Goal: Task Accomplishment & Management: Manage account settings

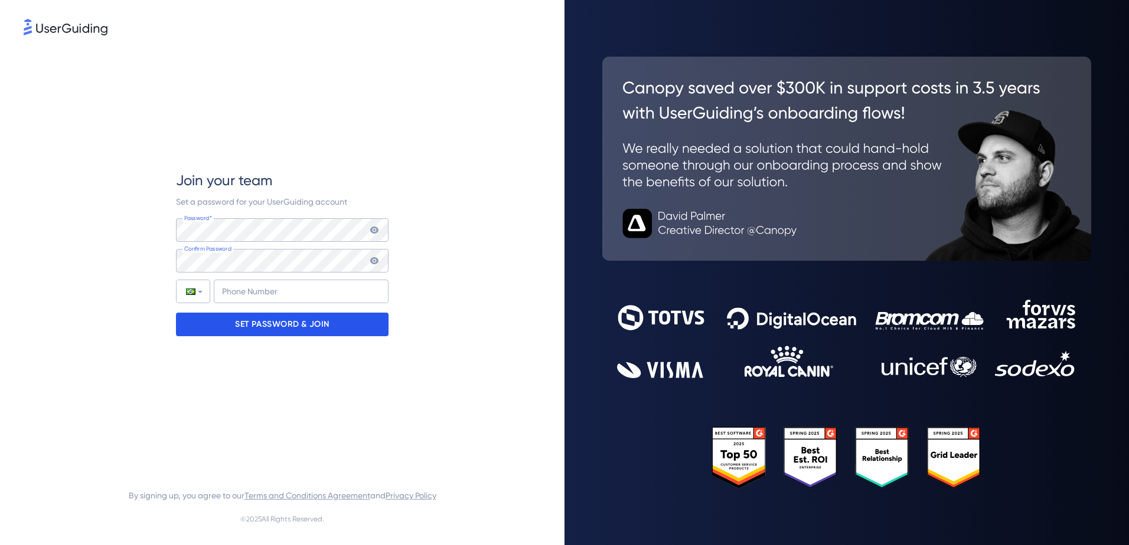
click at [276, 321] on p "SET PASSWORD & JOIN" at bounding box center [282, 324] width 94 height 19
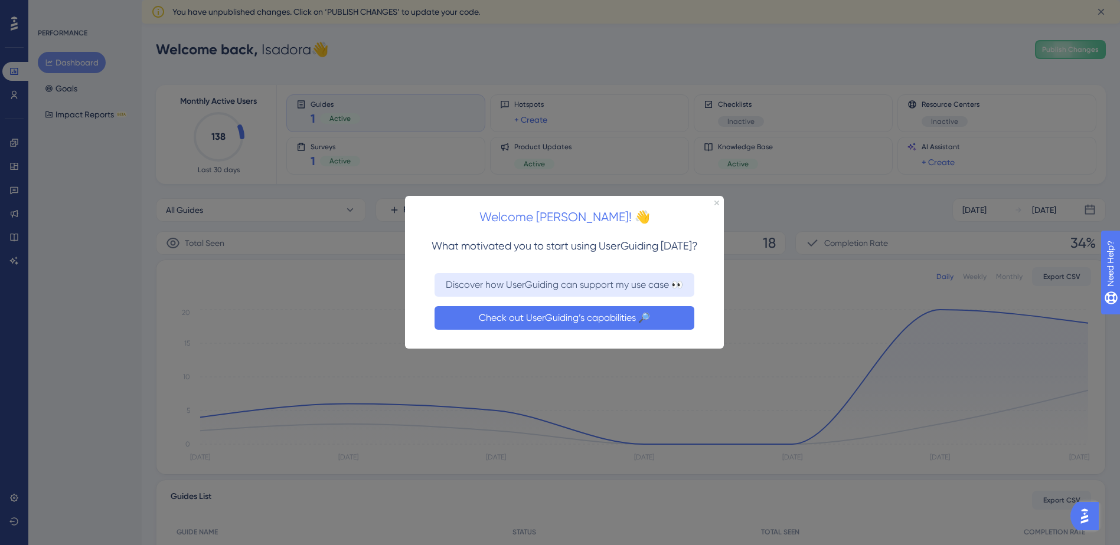
click at [590, 314] on button "Check out UserGuiding’s capabilities 🔎" at bounding box center [565, 318] width 260 height 24
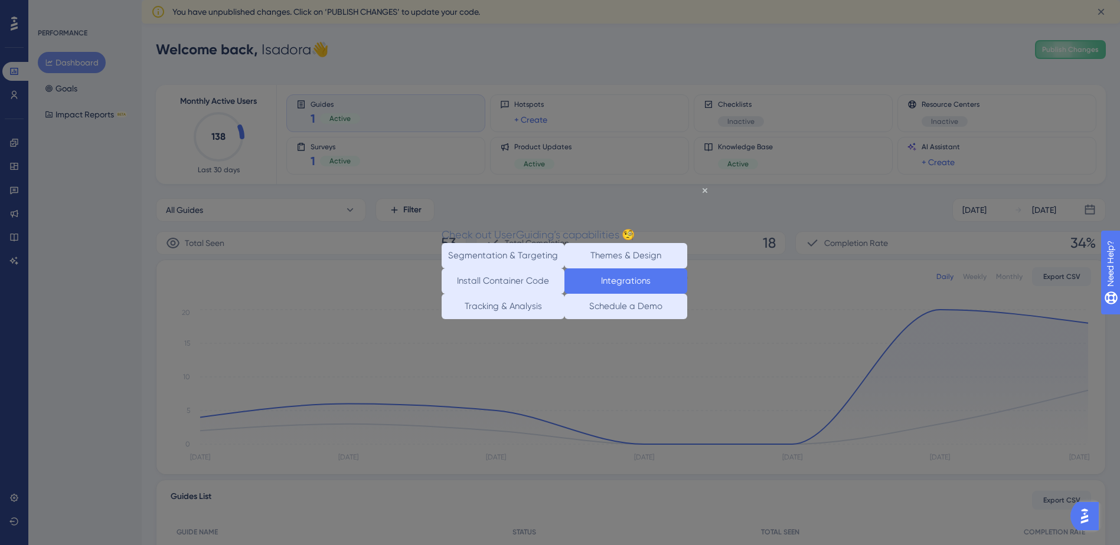
click at [631, 289] on button "Integrations" at bounding box center [625, 280] width 123 height 25
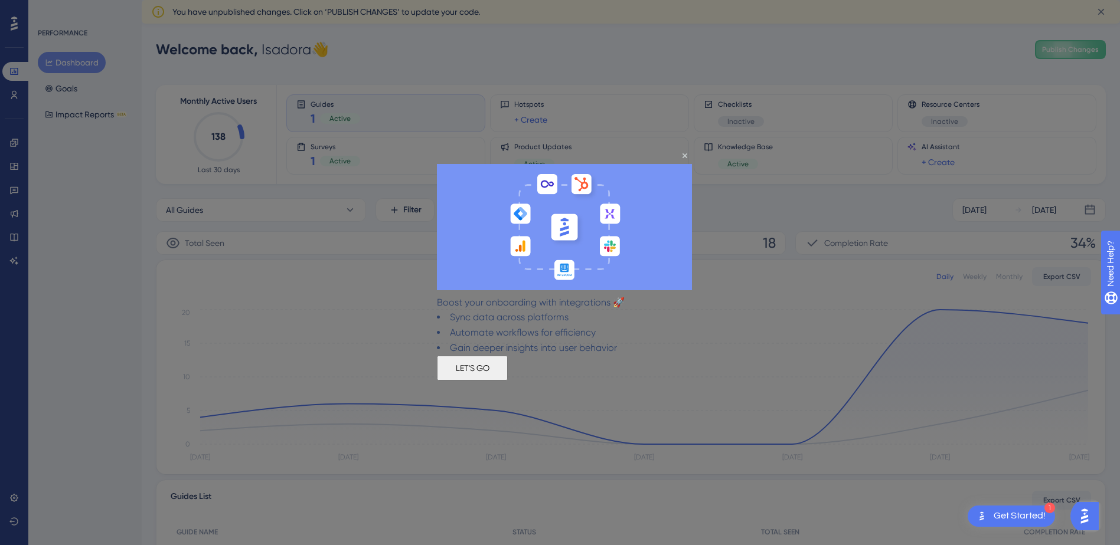
click at [508, 377] on button "LET'S GO" at bounding box center [472, 368] width 71 height 25
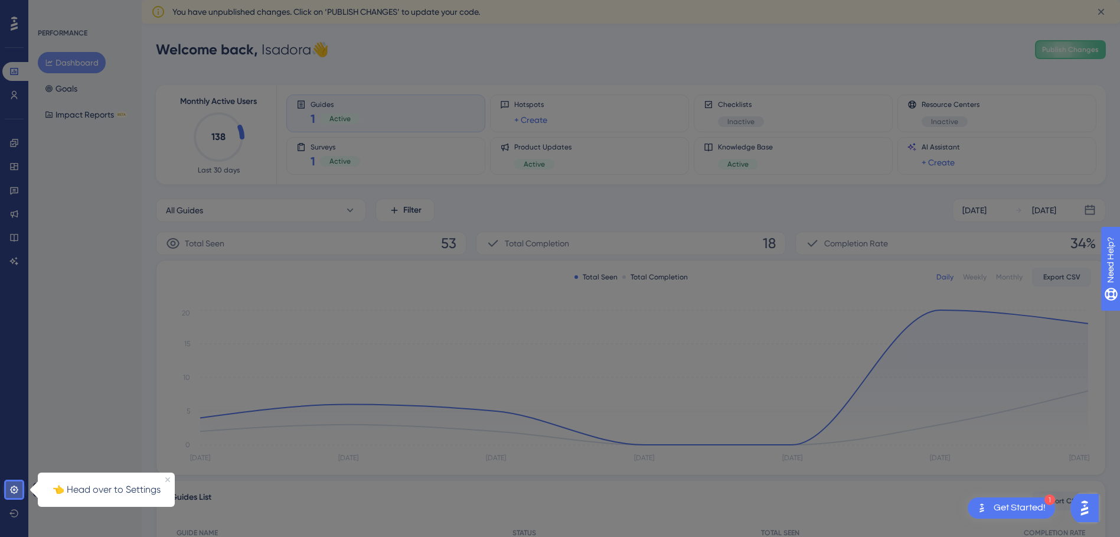
click at [9, 484] on link at bounding box center [14, 489] width 24 height 19
click at [18, 490] on icon at bounding box center [13, 489] width 9 height 9
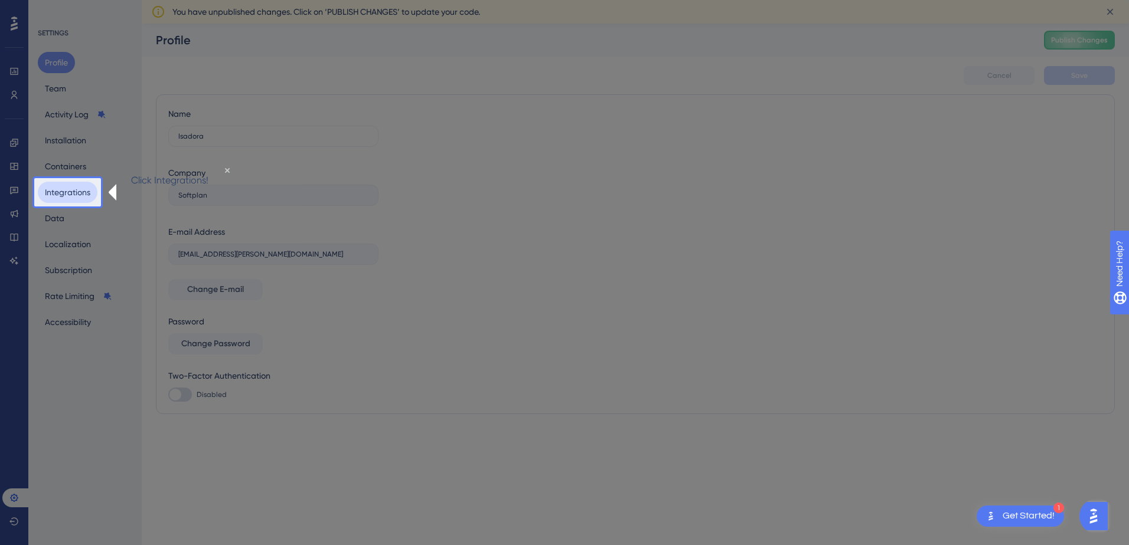
click at [86, 198] on button "Integrations" at bounding box center [68, 192] width 60 height 21
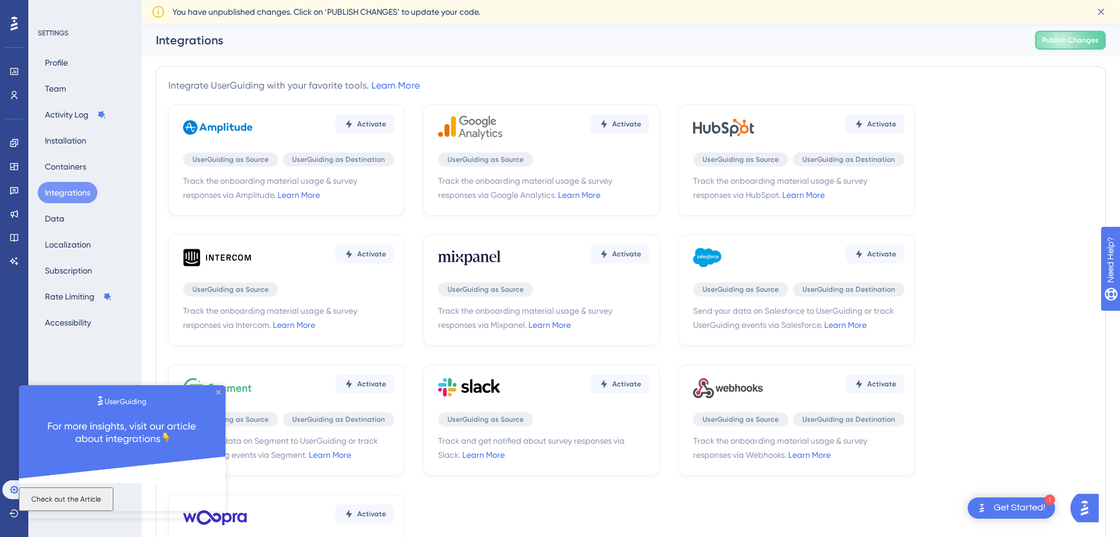
click at [216, 393] on icon "Close Preview" at bounding box center [218, 391] width 5 height 5
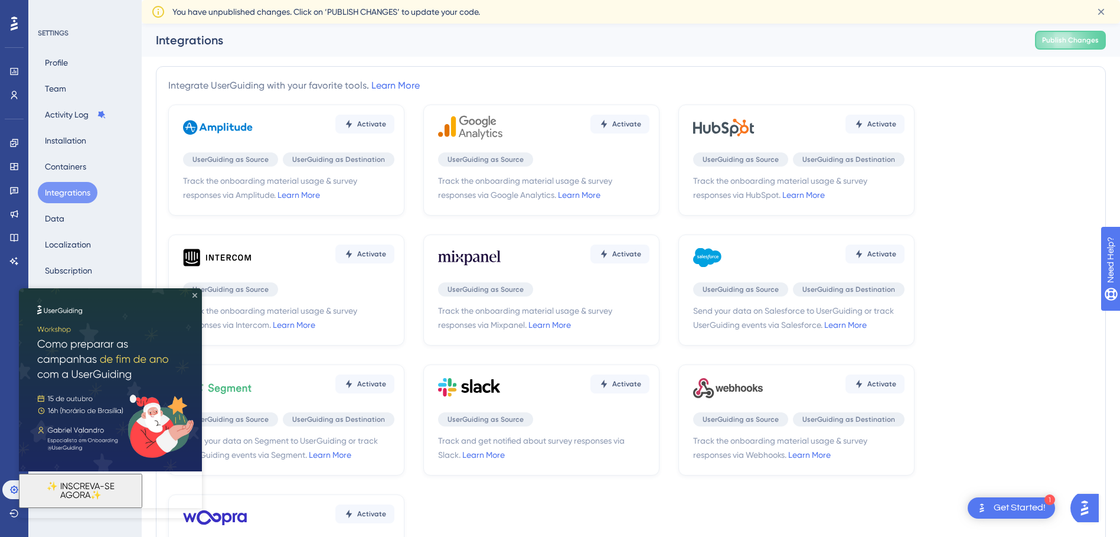
click at [195, 293] on icon "Close Preview" at bounding box center [194, 295] width 5 height 5
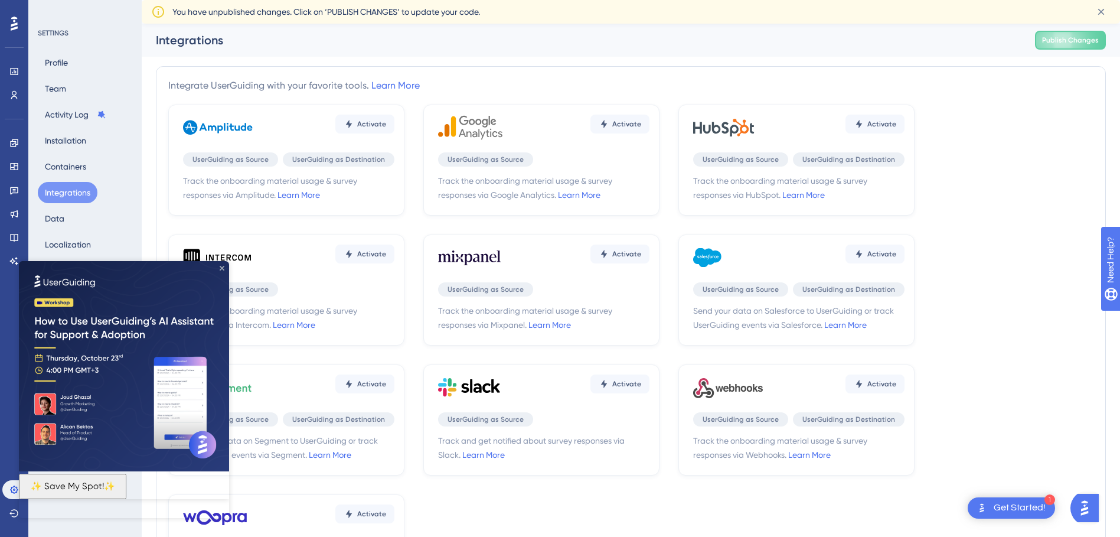
click at [221, 267] on icon "Close Preview" at bounding box center [222, 268] width 5 height 5
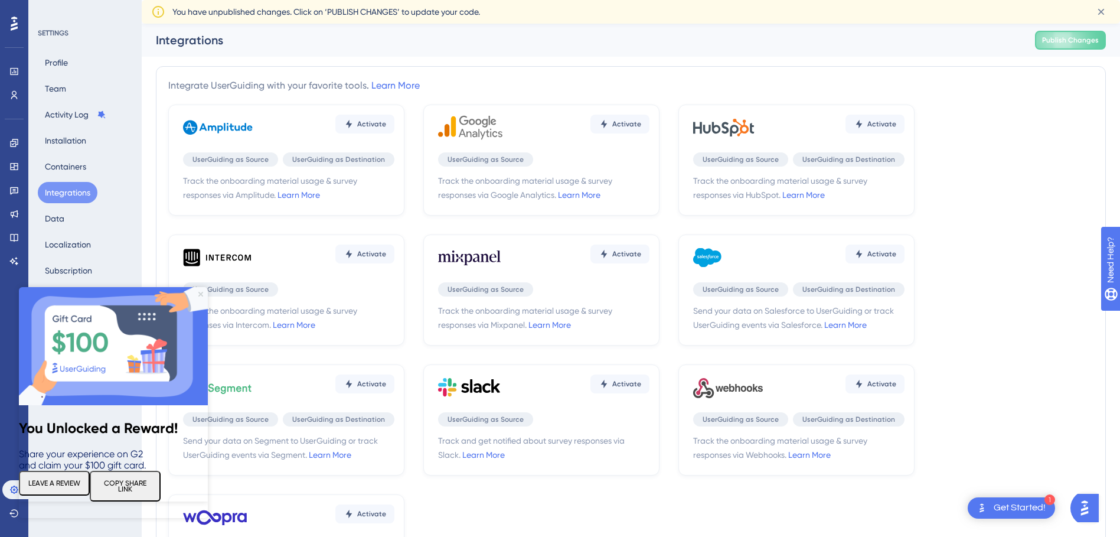
click at [202, 293] on icon "Close Preview" at bounding box center [200, 294] width 5 height 5
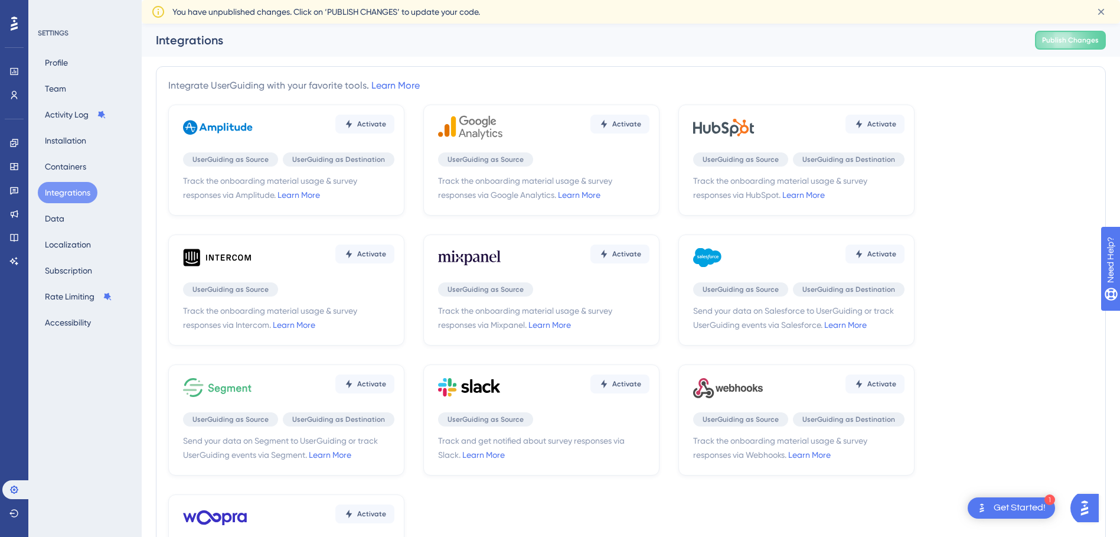
click at [17, 21] on icon at bounding box center [14, 23] width 7 height 15
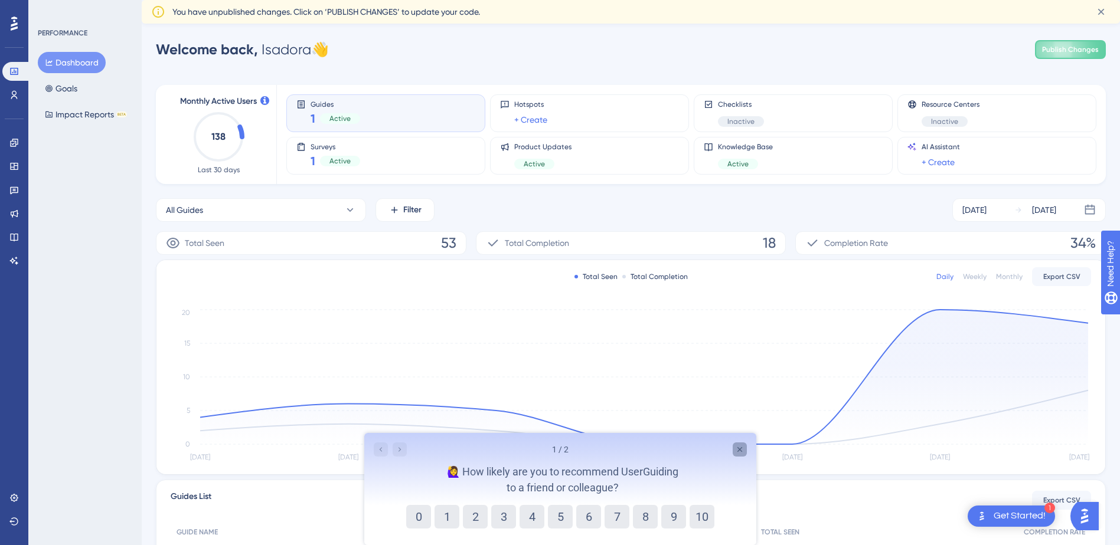
click at [739, 449] on icon "Close survey" at bounding box center [739, 449] width 5 height 5
